Goal: Information Seeking & Learning: Learn about a topic

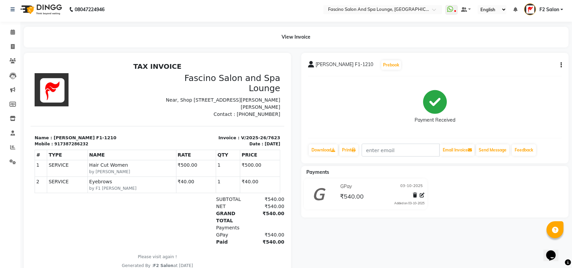
scroll to position [9, 0]
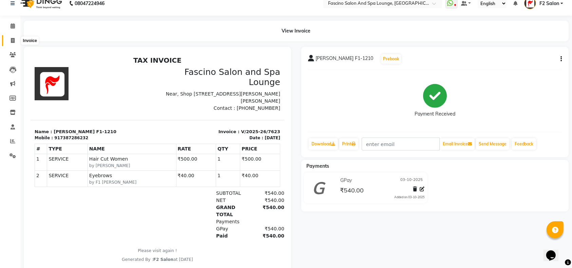
click at [10, 42] on span at bounding box center [13, 41] width 12 height 8
select select "129"
select select "service"
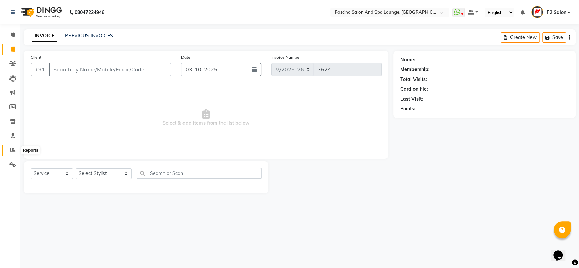
click at [11, 150] on icon at bounding box center [12, 150] width 5 height 5
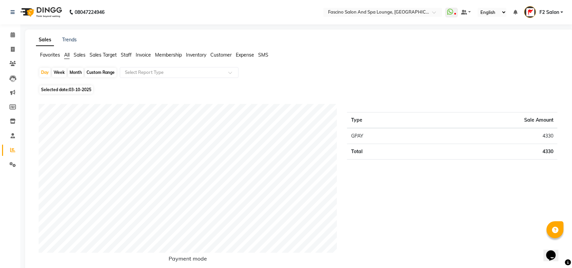
drag, startPoint x: 70, startPoint y: 72, endPoint x: 64, endPoint y: 83, distance: 12.3
click at [64, 83] on div "Day Week Month Custom Range Select Report Type" at bounding box center [299, 75] width 521 height 16
click at [69, 78] on div "Day Week Month Custom Range Select Report Type" at bounding box center [299, 75] width 521 height 16
click at [76, 73] on div "Month" at bounding box center [76, 72] width 16 height 9
select select "10"
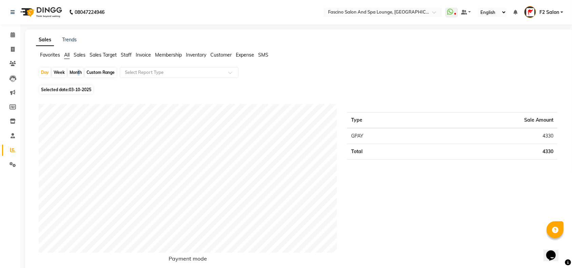
select select "2025"
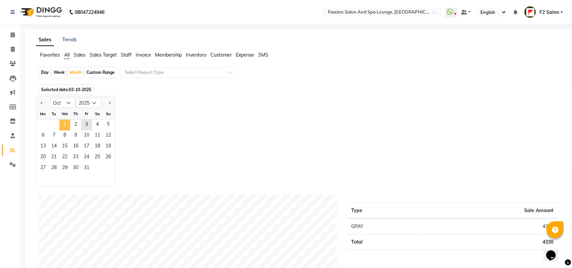
click at [68, 125] on span "1" at bounding box center [64, 125] width 11 height 11
click at [68, 124] on span "1" at bounding box center [64, 125] width 11 height 11
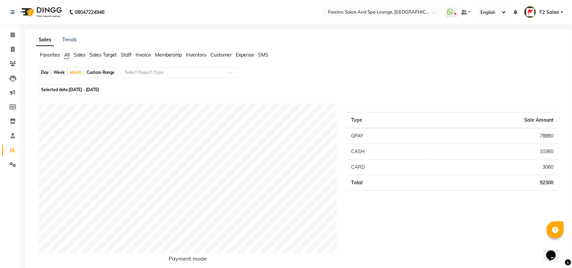
click at [132, 53] on span "Staff" at bounding box center [126, 55] width 11 height 6
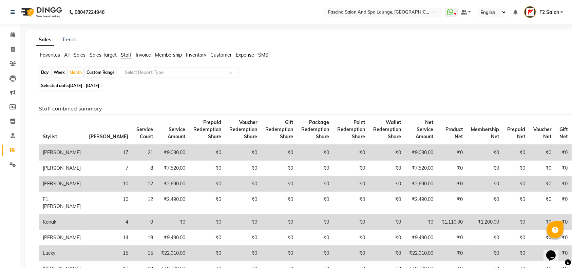
click at [78, 84] on span "[DATE] - [DATE]" at bounding box center [84, 85] width 30 height 5
select select "10"
select select "2025"
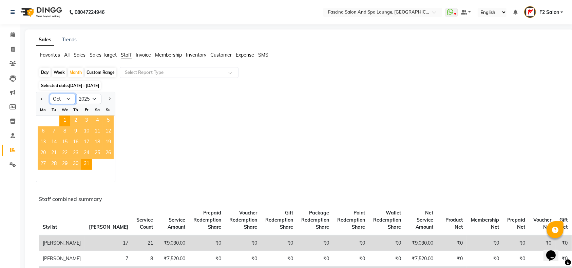
click at [68, 98] on select "Jan Feb Mar Apr May Jun [DATE] Aug Sep Oct Nov Dec" at bounding box center [63, 99] width 26 height 10
select select "9"
click at [50, 94] on select "Jan Feb Mar Apr May Jun [DATE] Aug Sep Oct Nov Dec" at bounding box center [63, 99] width 26 height 10
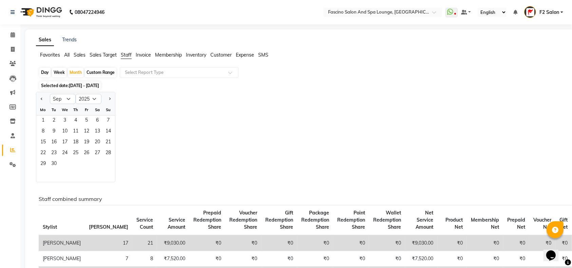
click at [67, 105] on div "We" at bounding box center [64, 109] width 11 height 11
click at [45, 121] on span "1" at bounding box center [43, 121] width 11 height 11
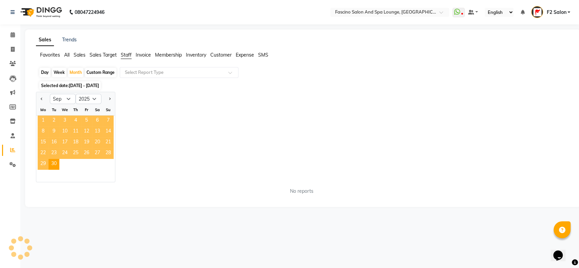
click at [45, 121] on span "1" at bounding box center [43, 121] width 11 height 11
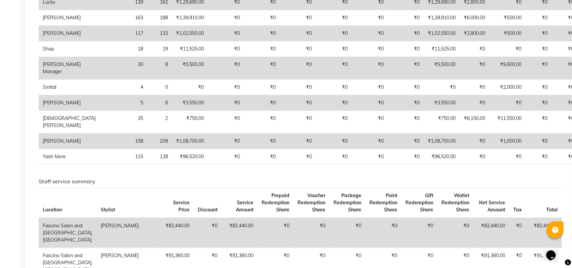
scroll to position [247, 0]
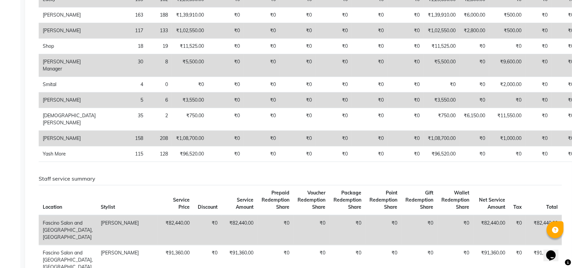
click at [172, 108] on td "₹3,550.00" at bounding box center [190, 101] width 36 height 16
click at [62, 108] on td "[PERSON_NAME]" at bounding box center [69, 101] width 61 height 16
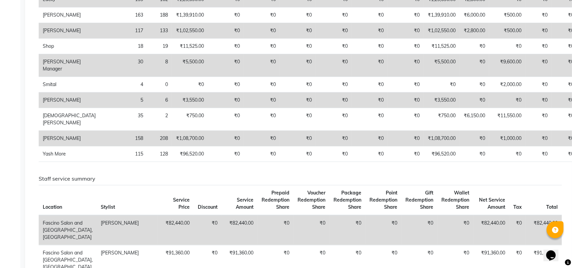
click at [62, 108] on td "[PERSON_NAME]" at bounding box center [69, 101] width 61 height 16
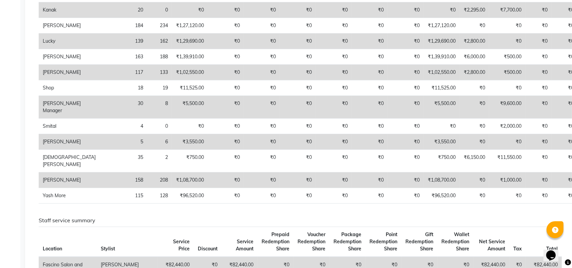
scroll to position [205, 0]
click at [50, 150] on td "[PERSON_NAME]" at bounding box center [69, 143] width 61 height 16
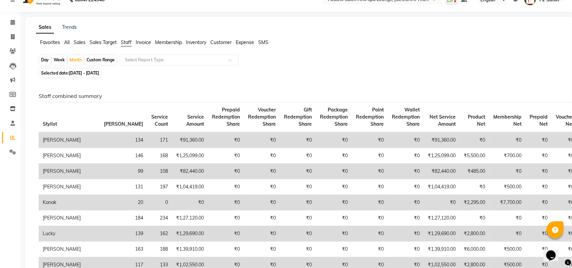
scroll to position [0, 0]
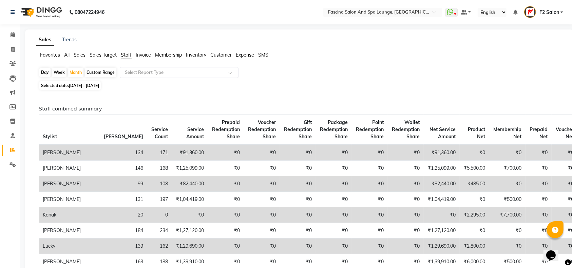
click at [163, 74] on input "text" at bounding box center [172, 72] width 98 height 7
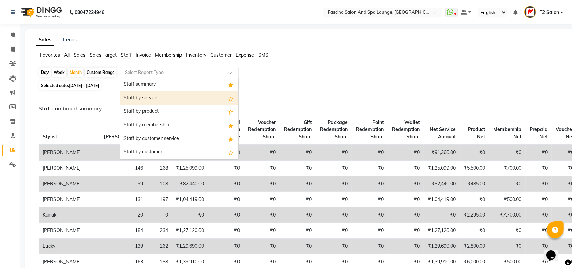
click at [157, 102] on div "Staff by service" at bounding box center [179, 99] width 118 height 14
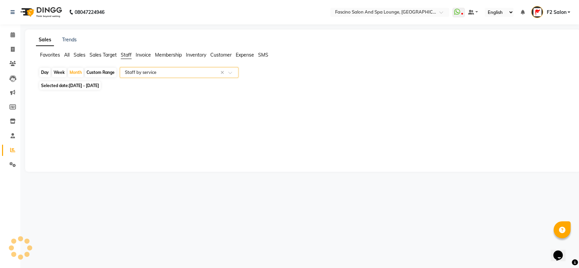
select select "pdf"
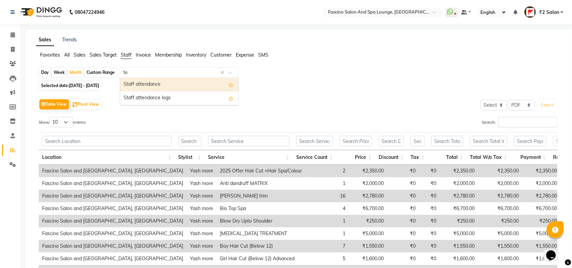
type input "tej"
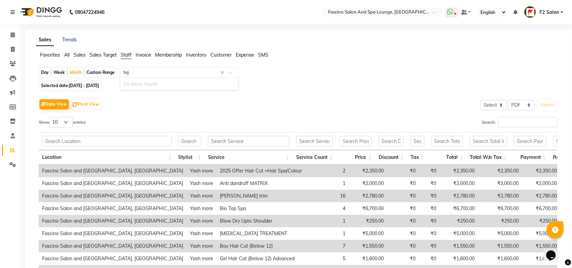
click at [155, 73] on input "tej" at bounding box center [172, 72] width 98 height 7
click at [123, 52] on span "Staff" at bounding box center [126, 55] width 11 height 6
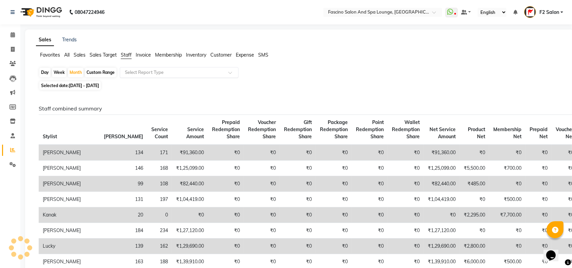
click at [152, 75] on input "text" at bounding box center [172, 72] width 98 height 7
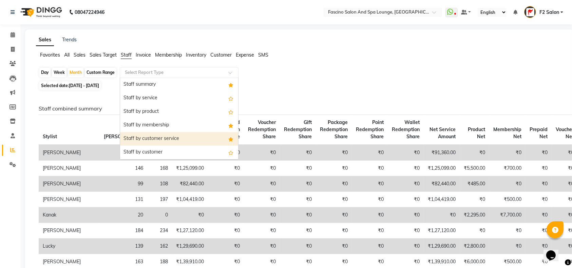
click at [152, 141] on div "Staff by customer service" at bounding box center [179, 139] width 118 height 14
select select "pdf"
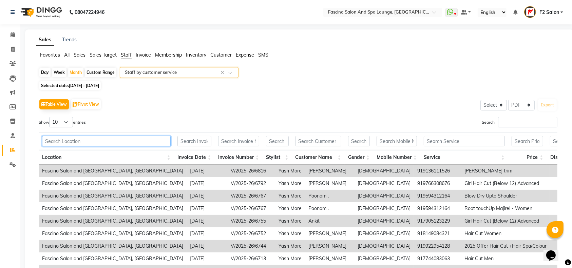
click at [78, 138] on input "text" at bounding box center [106, 141] width 129 height 11
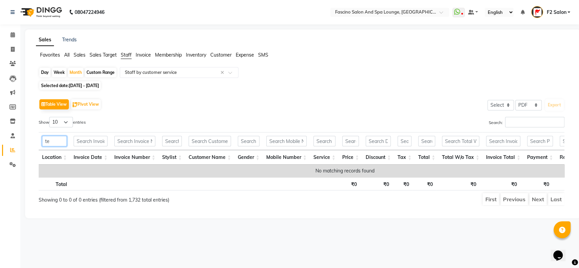
type input "t"
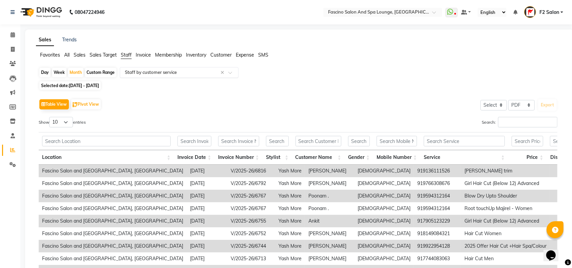
click at [197, 73] on input "text" at bounding box center [172, 72] width 98 height 7
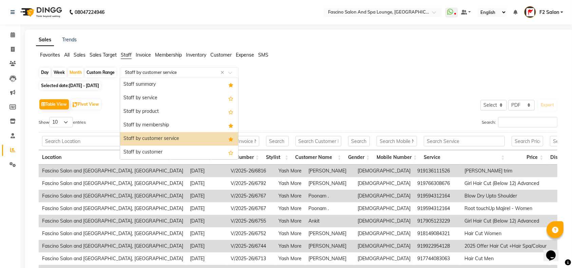
click at [314, 102] on div "Table View Pivot View Select Select CSV PDF Export" at bounding box center [298, 104] width 518 height 14
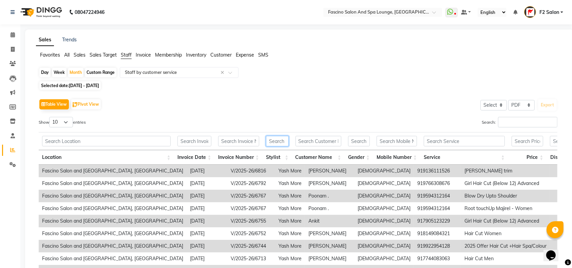
click at [282, 144] on input "text" at bounding box center [277, 141] width 23 height 11
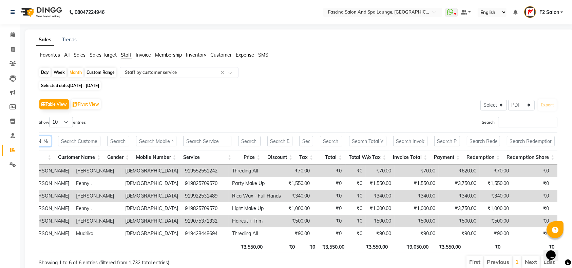
type input "[PERSON_NAME]"
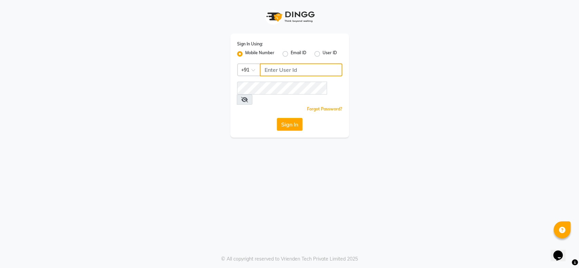
click at [292, 71] on input "Username" at bounding box center [301, 69] width 82 height 13
click at [301, 67] on input "Username" at bounding box center [301, 69] width 82 height 13
click at [277, 118] on button "Sign In" at bounding box center [290, 124] width 26 height 13
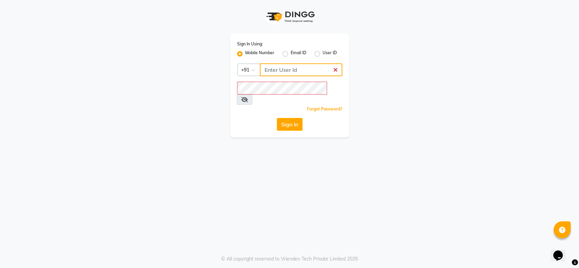
click at [277, 118] on button "Sign In" at bounding box center [290, 124] width 26 height 13
click at [92, 12] on app-login "Sign In Using: Mobile Number Email ID User ID Country Code × +91 Remember me Fo…" at bounding box center [289, 69] width 579 height 138
